Goal: Check status: Check status

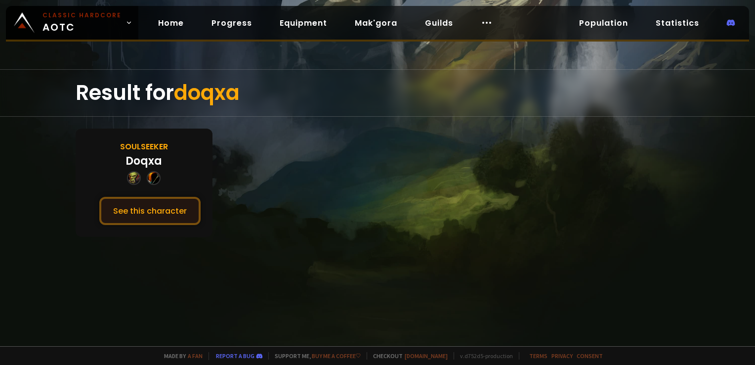
click at [151, 215] on button "See this character" at bounding box center [149, 211] width 101 height 28
